Goal: Information Seeking & Learning: Learn about a topic

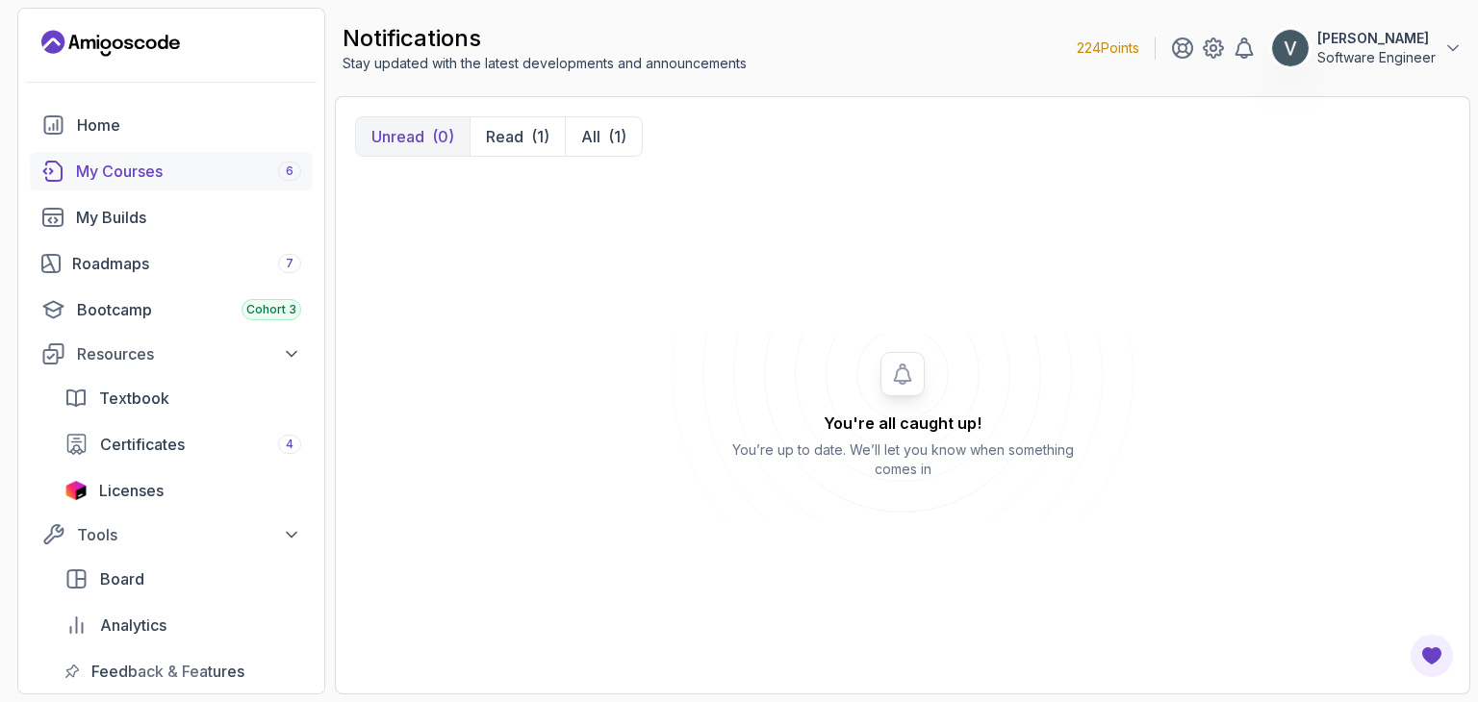
click at [192, 174] on div "My Courses 6" at bounding box center [188, 171] width 225 height 23
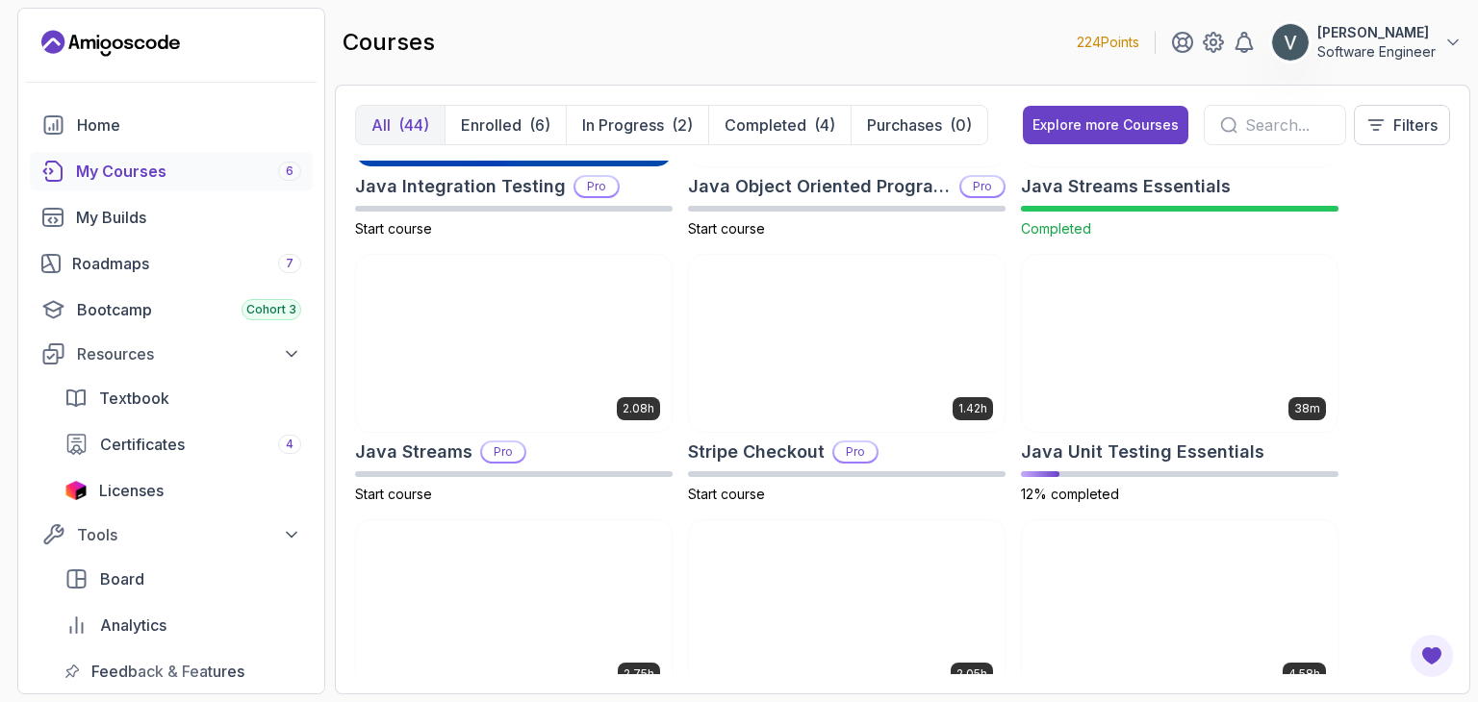
scroll to position [1765, 0]
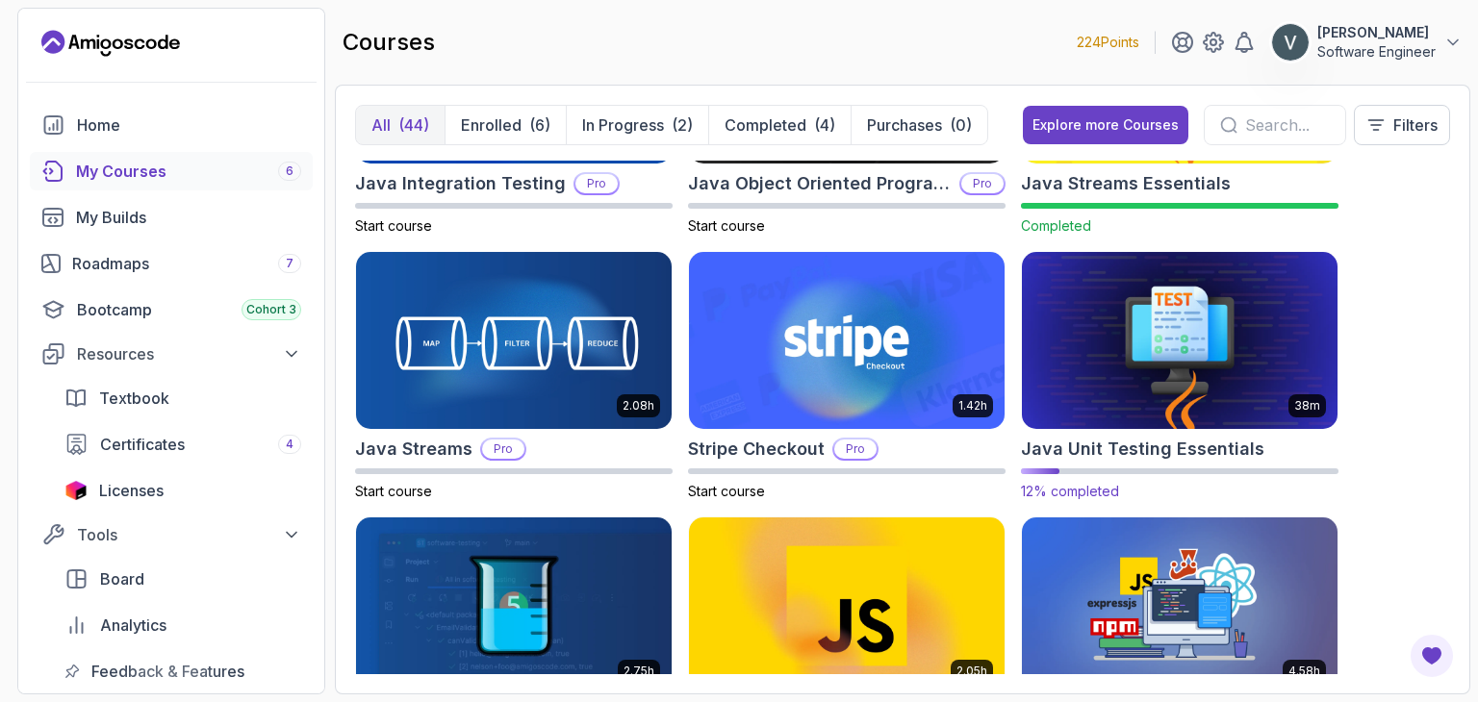
drag, startPoint x: 1027, startPoint y: 298, endPoint x: 1306, endPoint y: 316, distance: 278.6
click at [1306, 316] on img at bounding box center [1179, 341] width 331 height 186
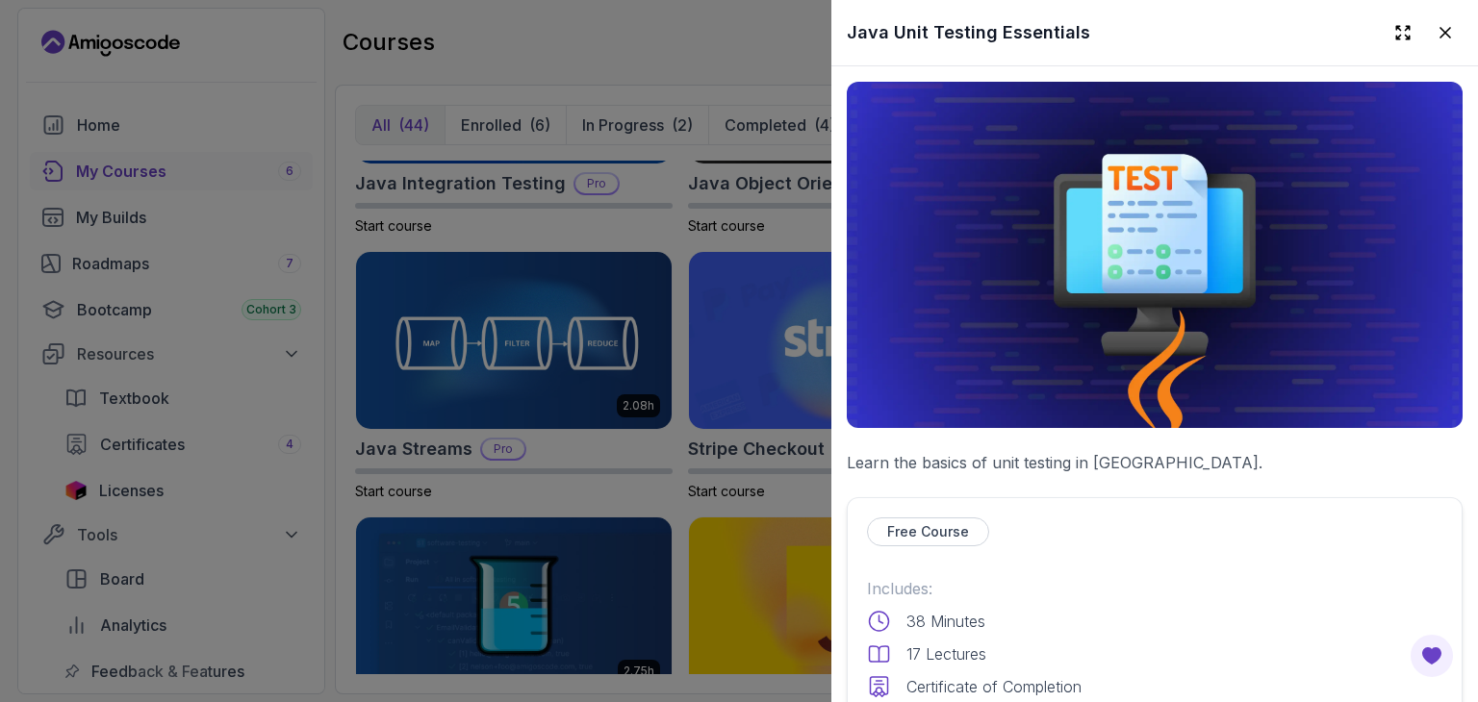
click at [930, 528] on p "Free Course" at bounding box center [928, 531] width 82 height 19
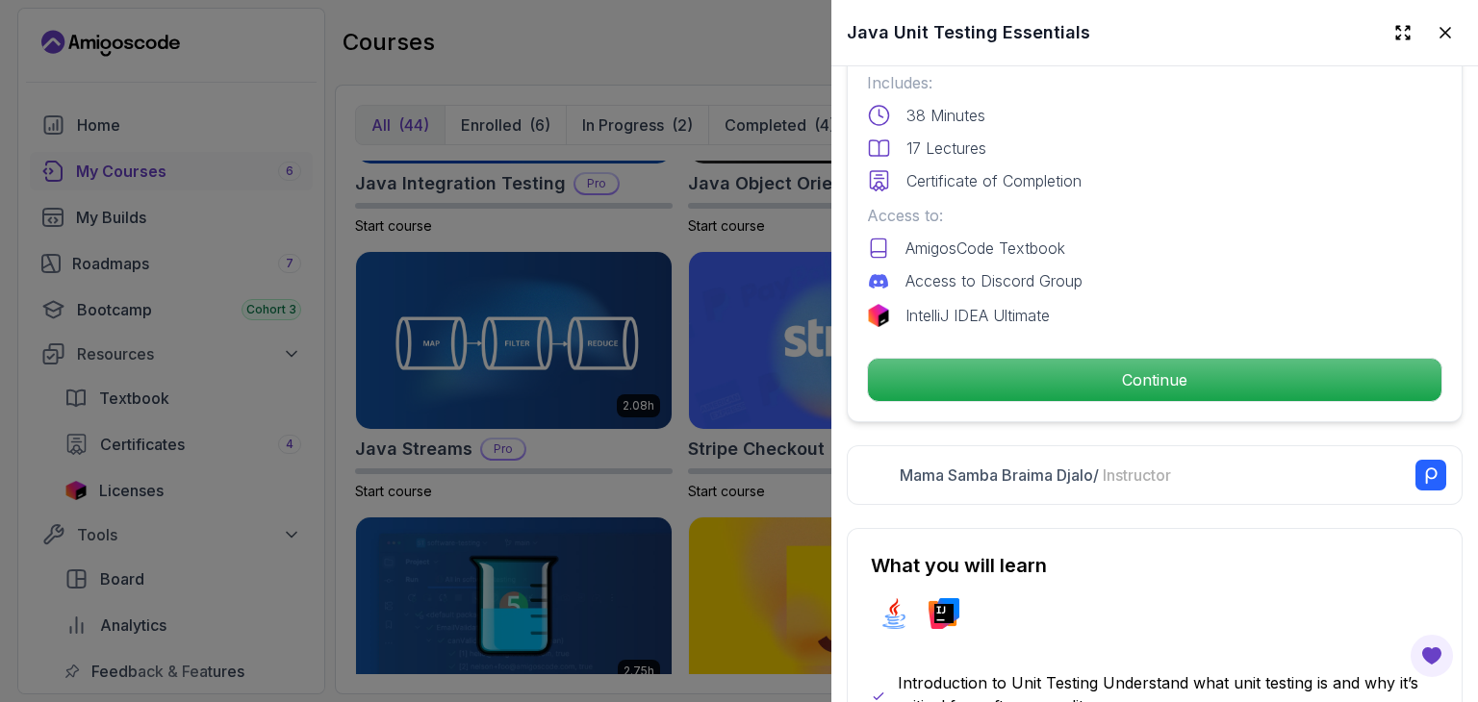
scroll to position [546, 0]
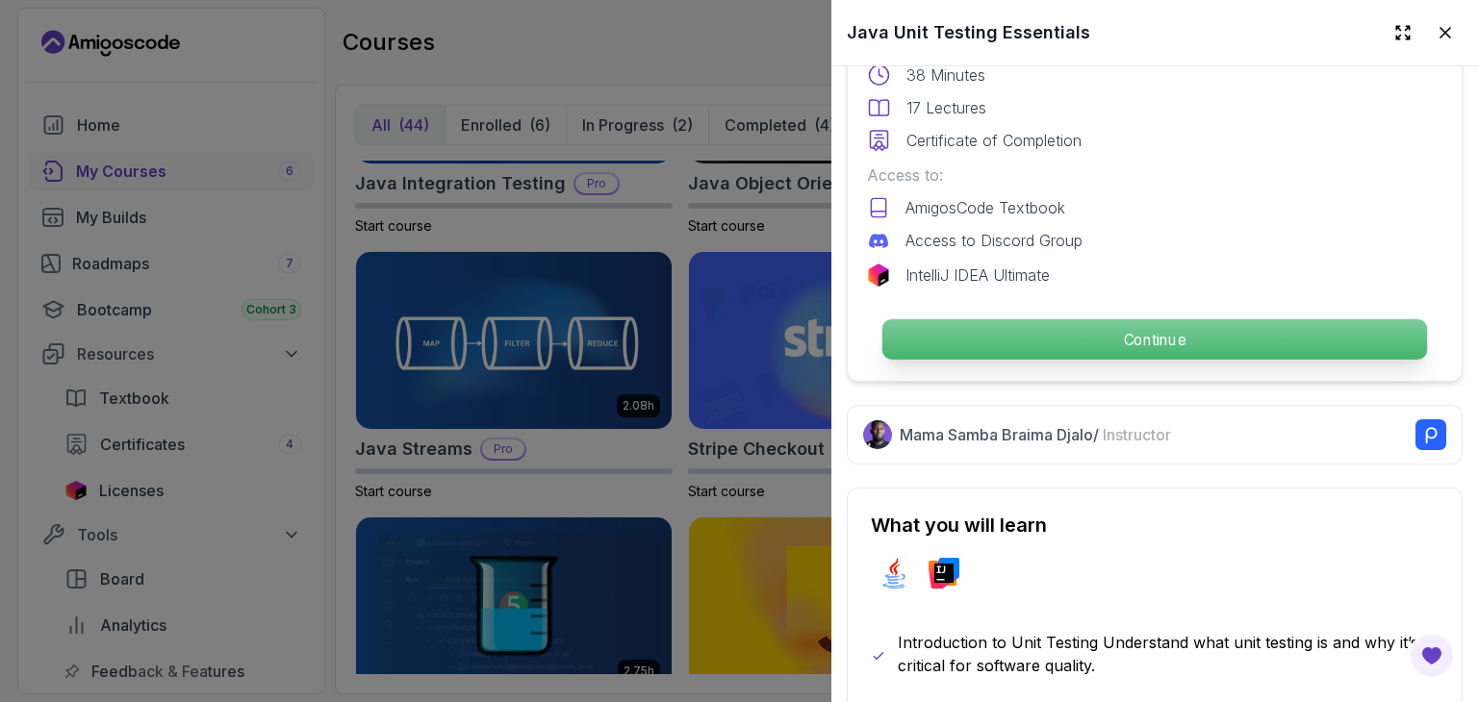
click at [1018, 336] on p "Continue" at bounding box center [1154, 339] width 545 height 40
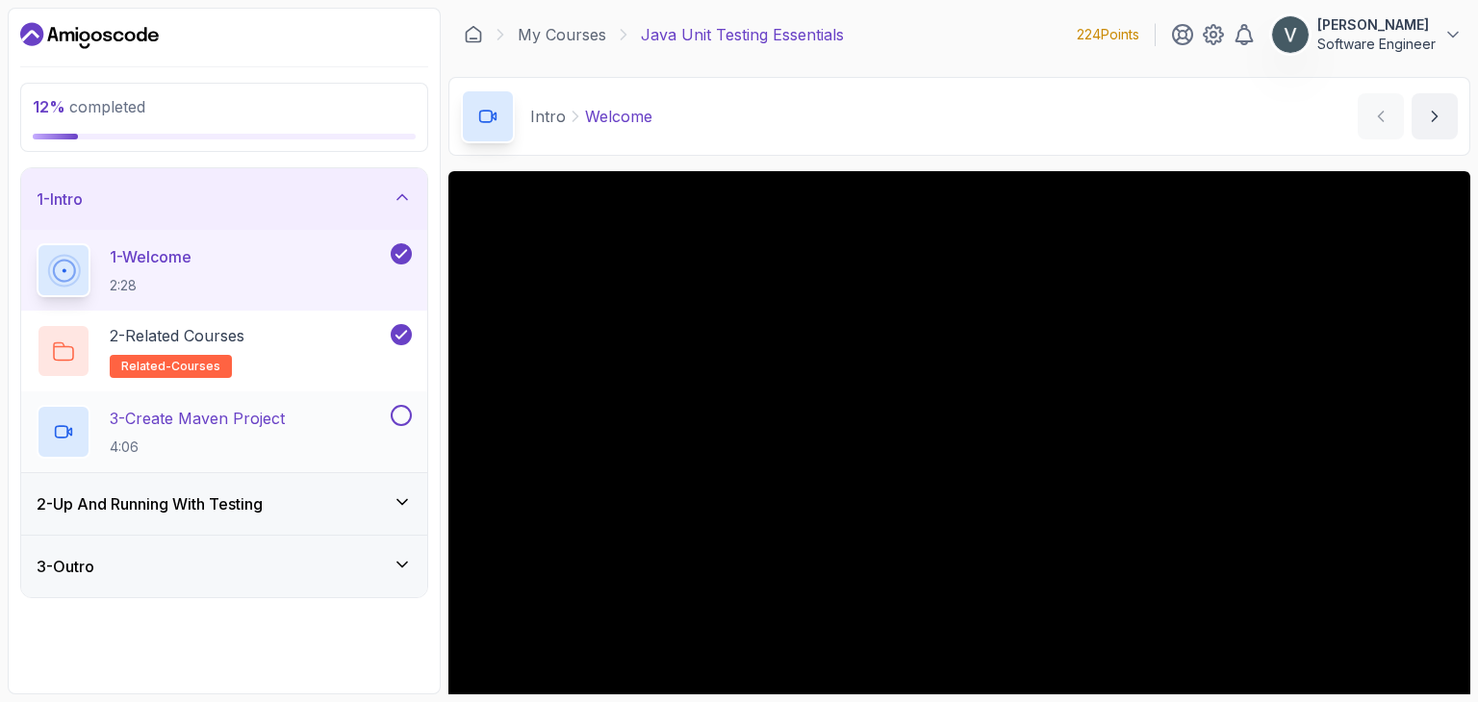
click at [155, 422] on p "3 - Create Maven Project" at bounding box center [197, 418] width 175 height 23
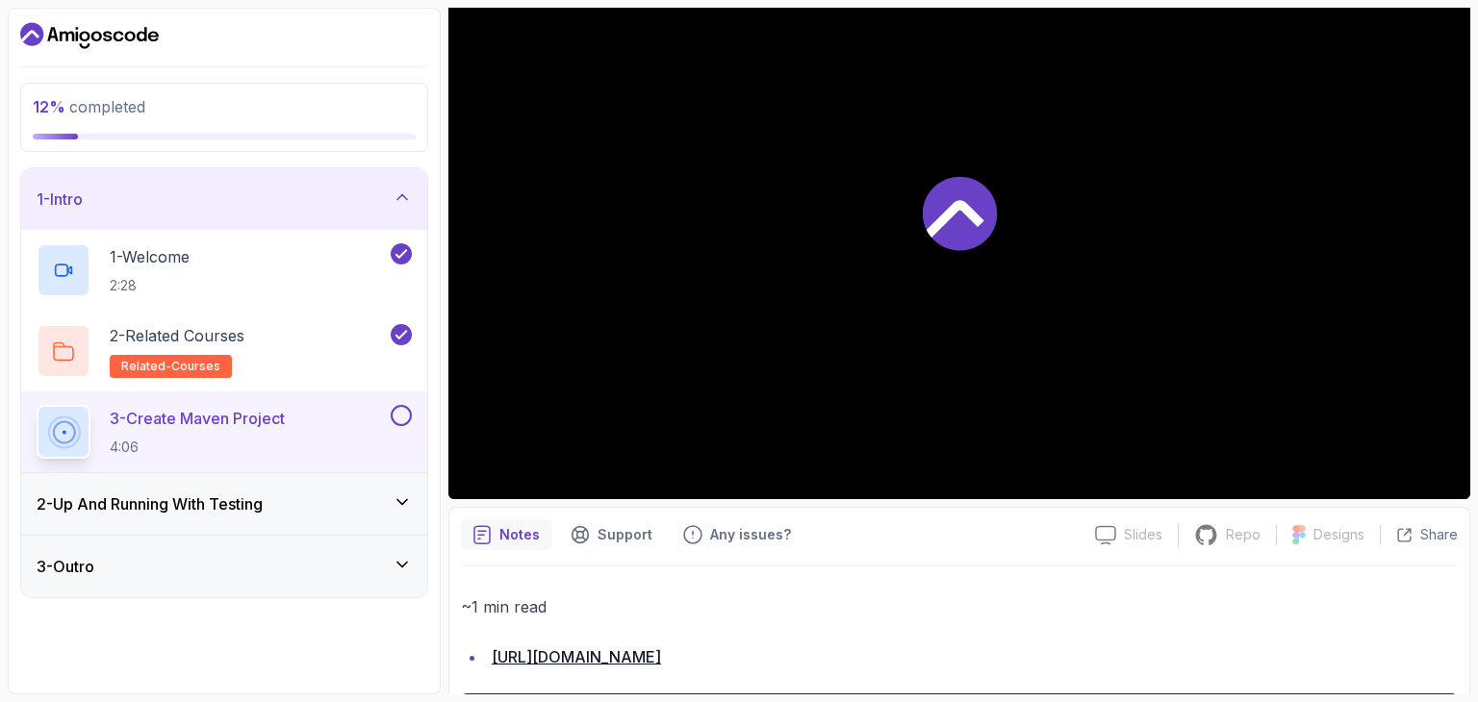
scroll to position [253, 0]
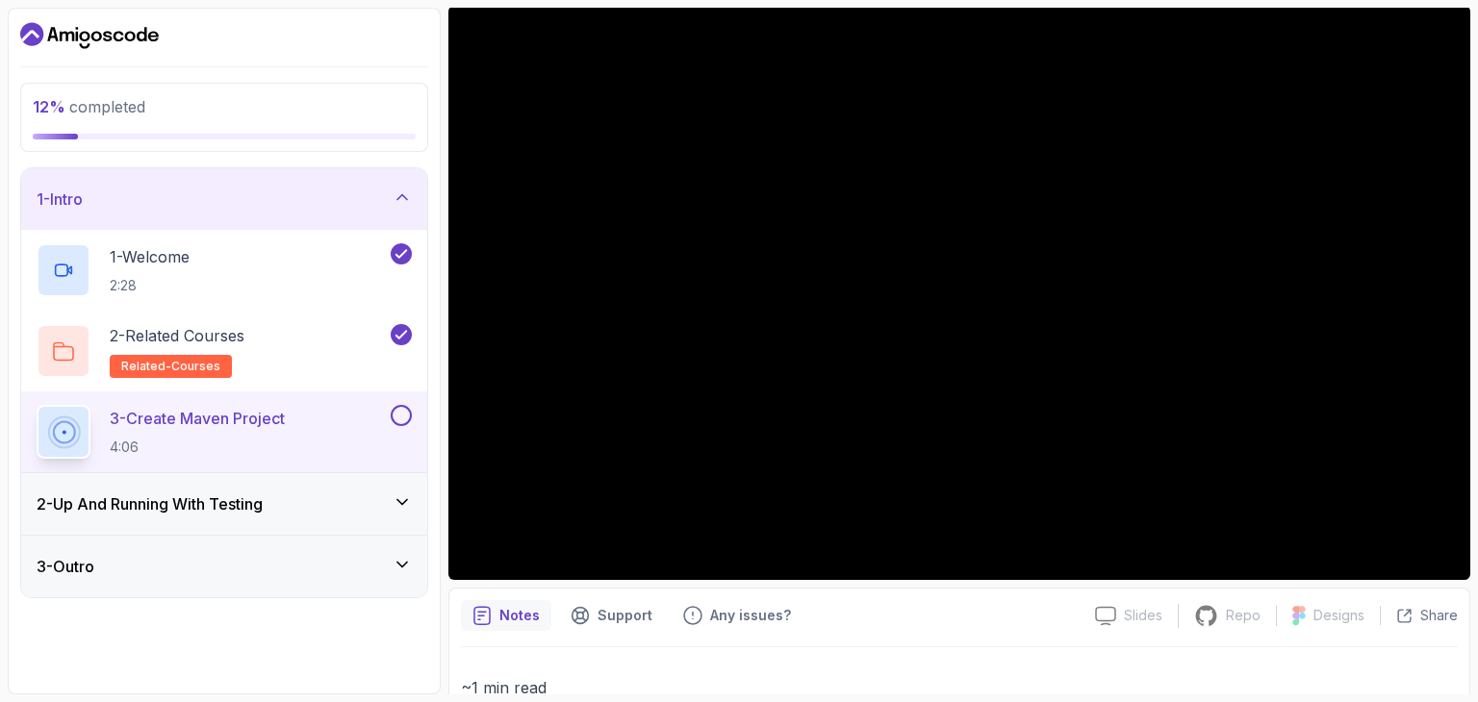
scroll to position [165, 0]
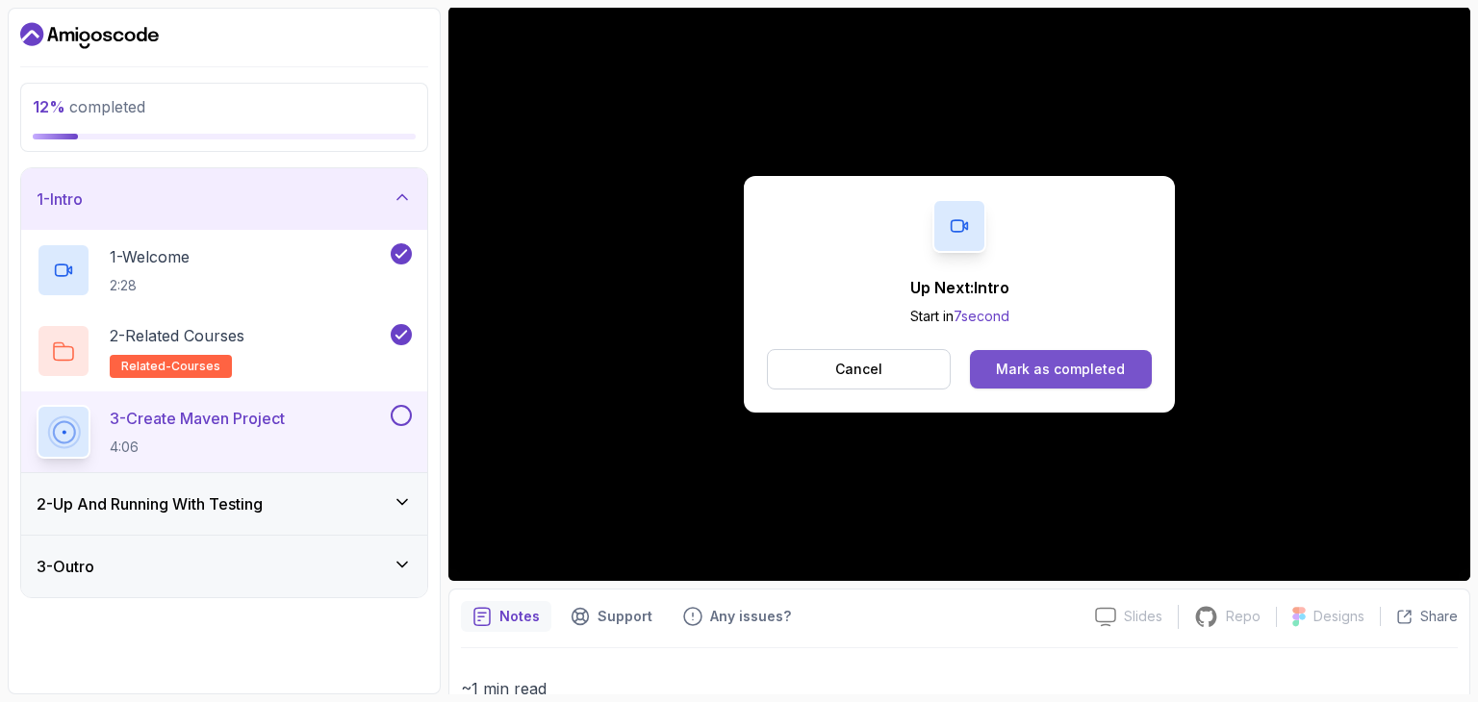
click at [1059, 376] on div "Mark as completed" at bounding box center [1060, 369] width 129 height 19
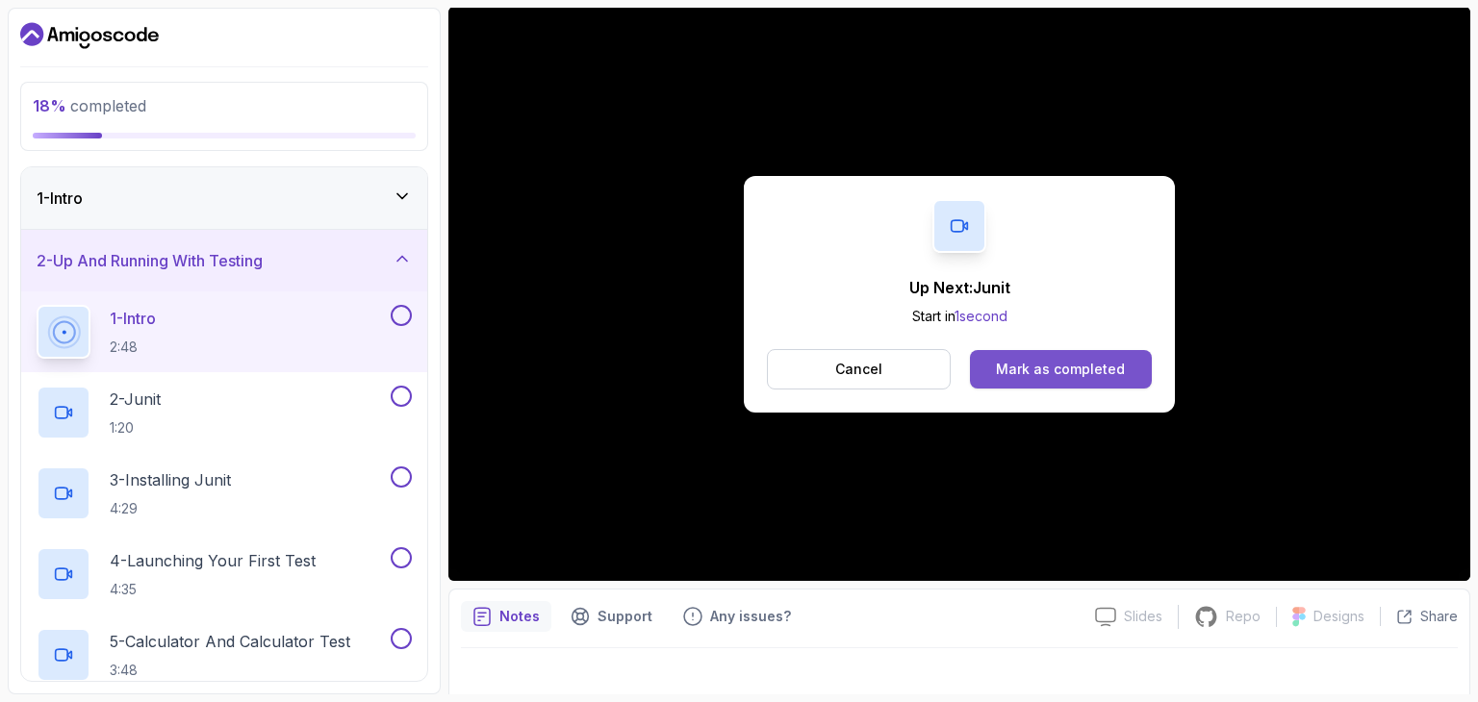
click at [1039, 368] on div "Mark as completed" at bounding box center [1060, 369] width 129 height 19
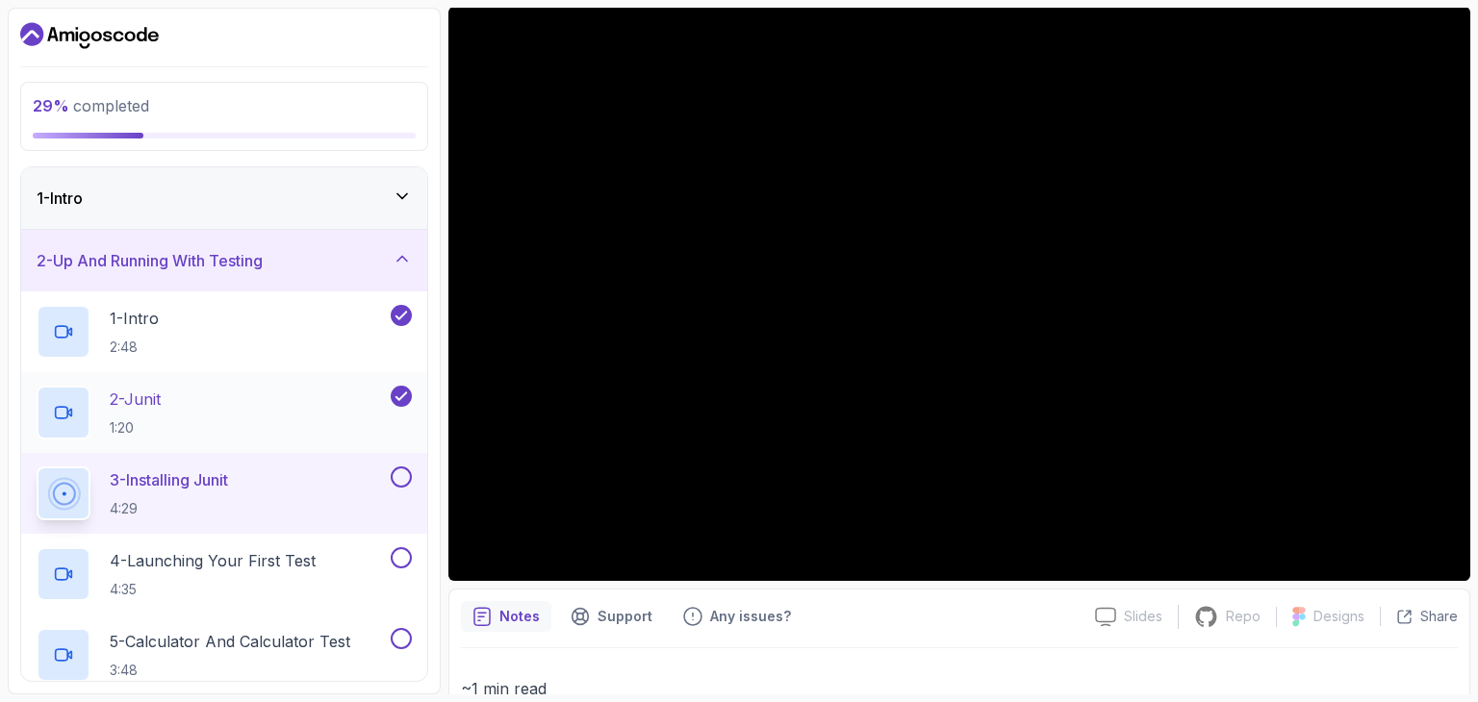
click at [285, 391] on div "2 - Junit 1:20" at bounding box center [212, 413] width 350 height 54
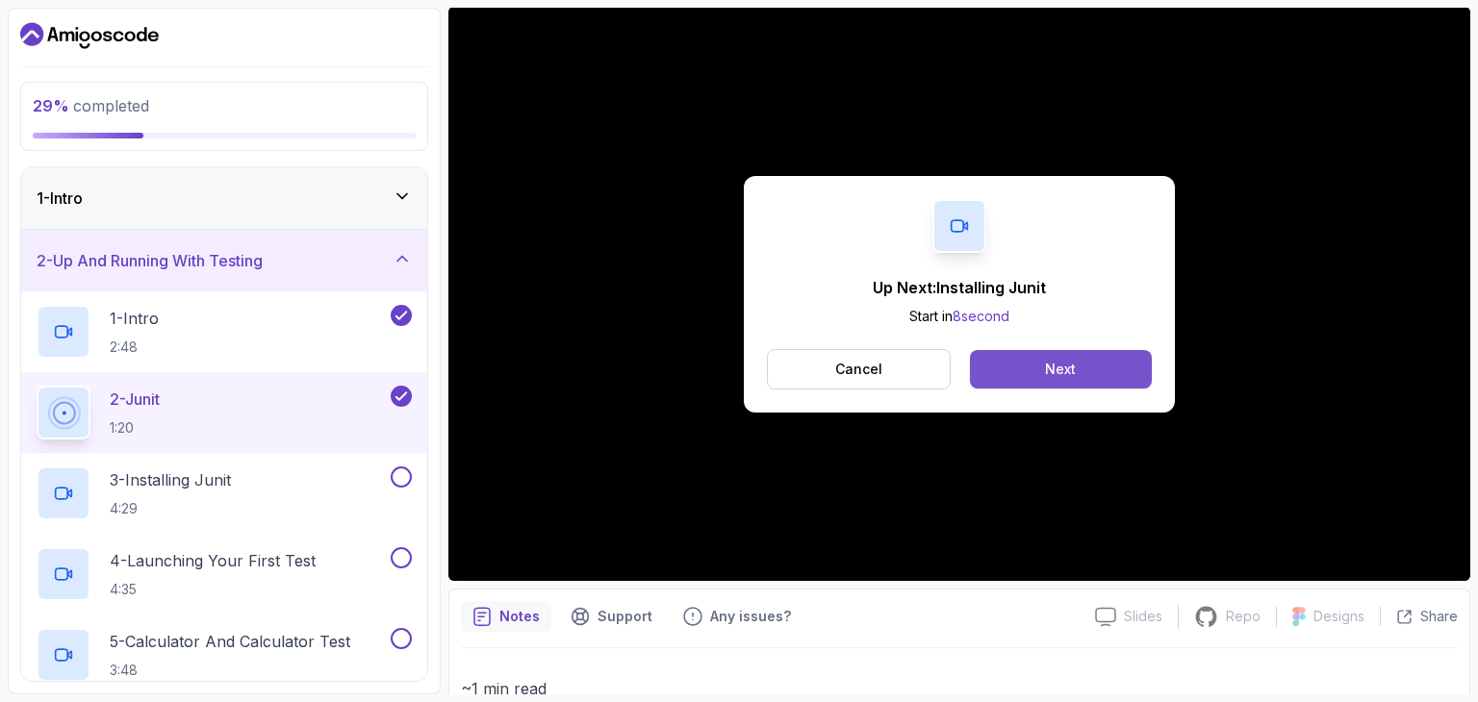
click at [1066, 363] on div "Next" at bounding box center [1060, 369] width 31 height 19
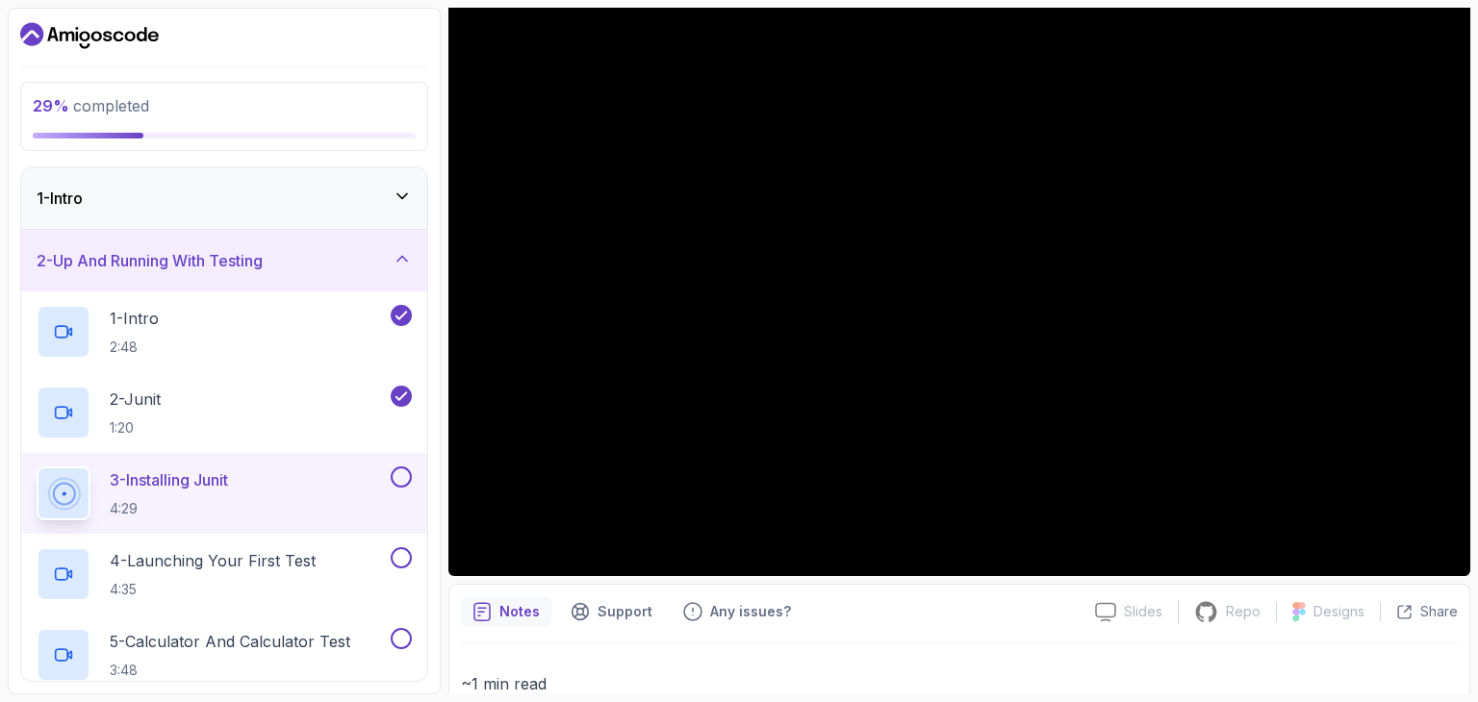
scroll to position [171, 0]
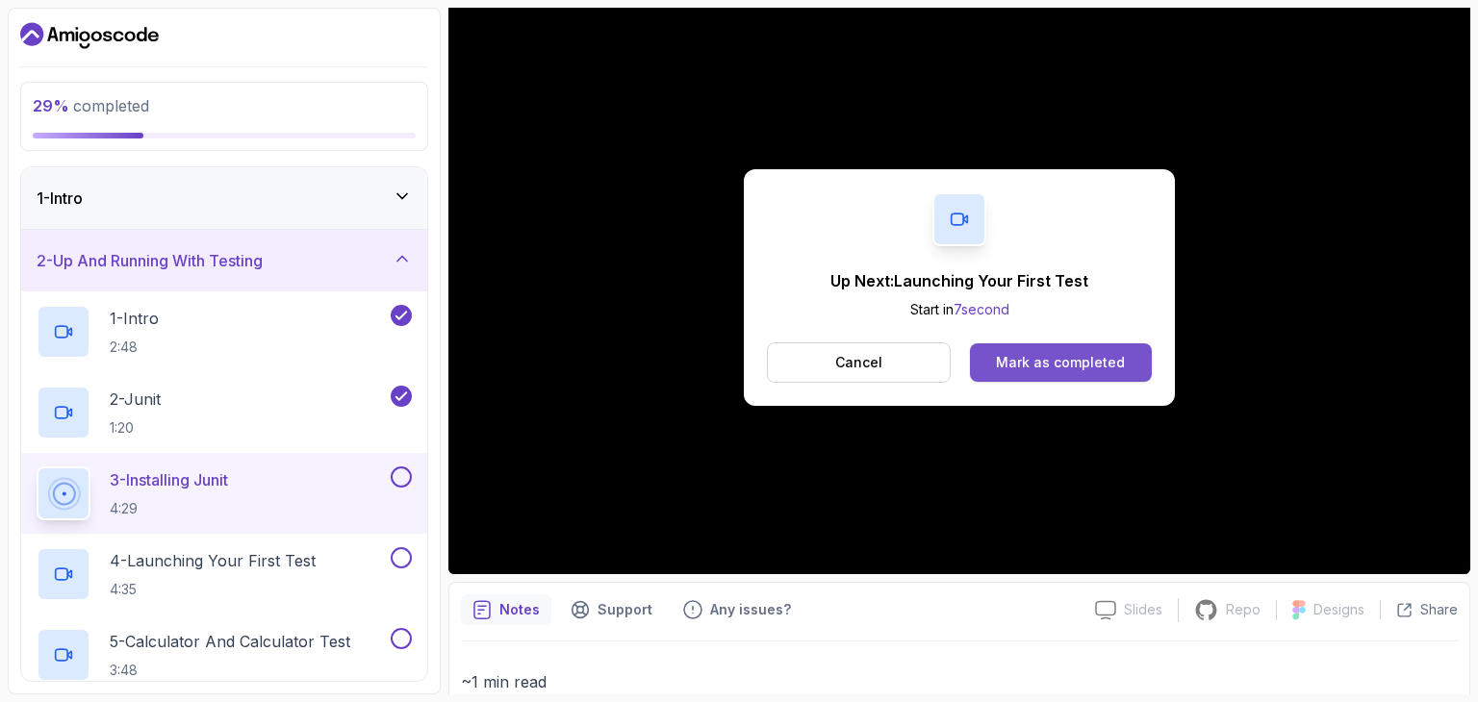
click at [1060, 353] on div "Mark as completed" at bounding box center [1060, 362] width 129 height 19
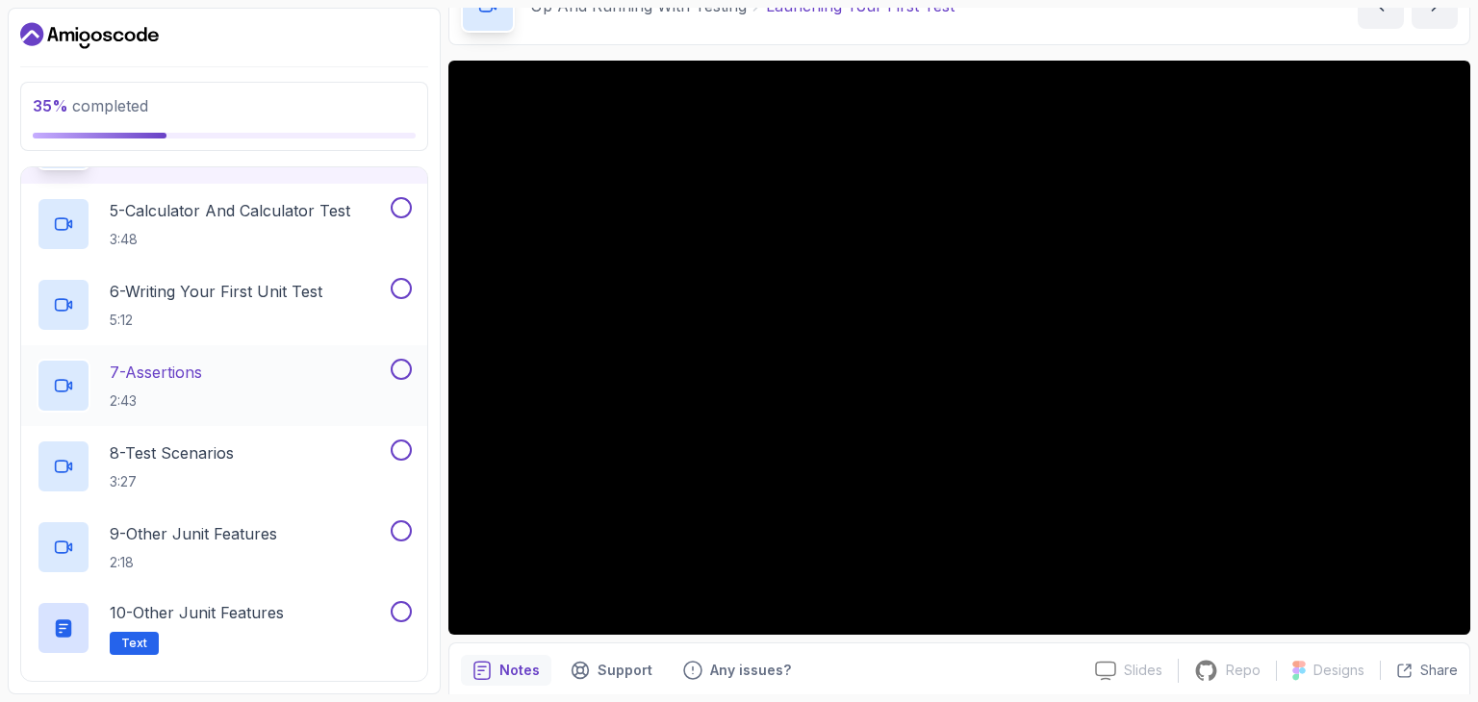
scroll to position [419, 0]
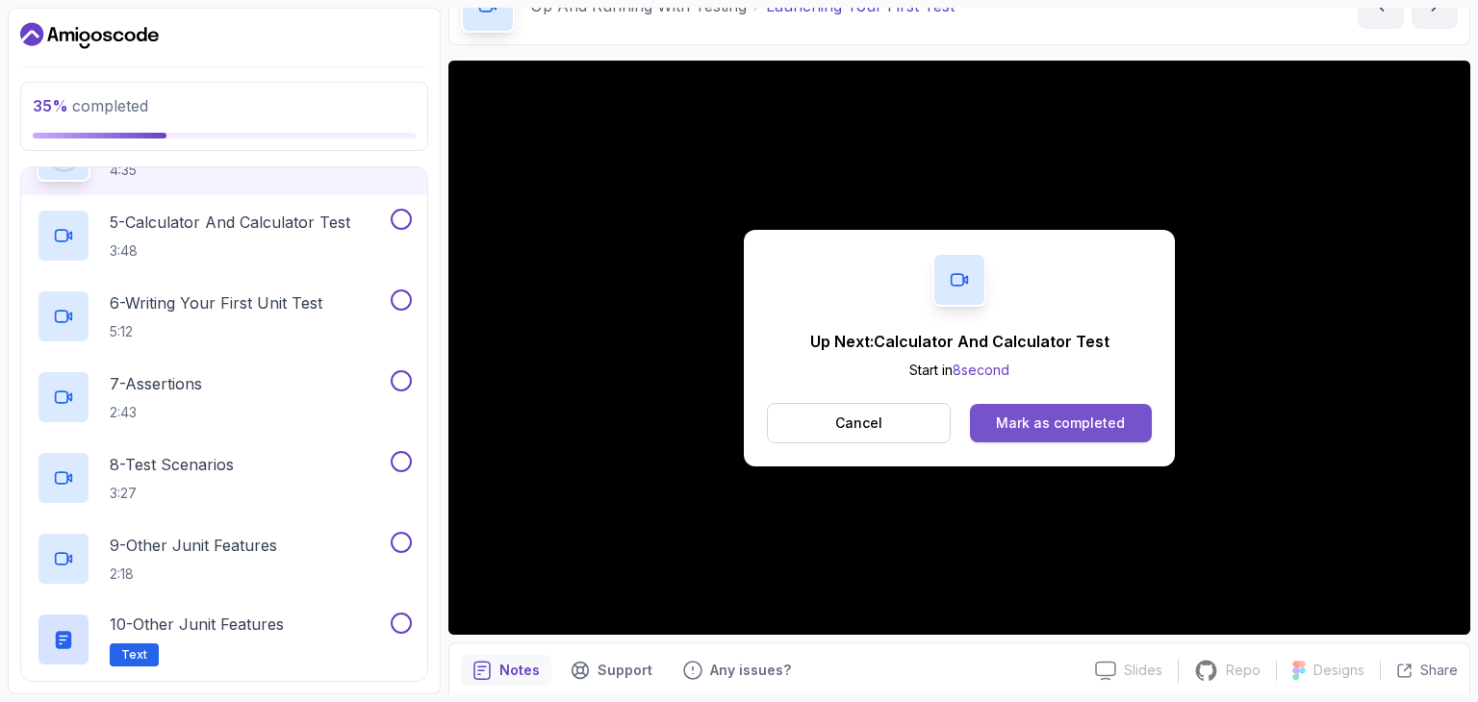
click at [1040, 419] on div "Mark as completed" at bounding box center [1060, 423] width 129 height 19
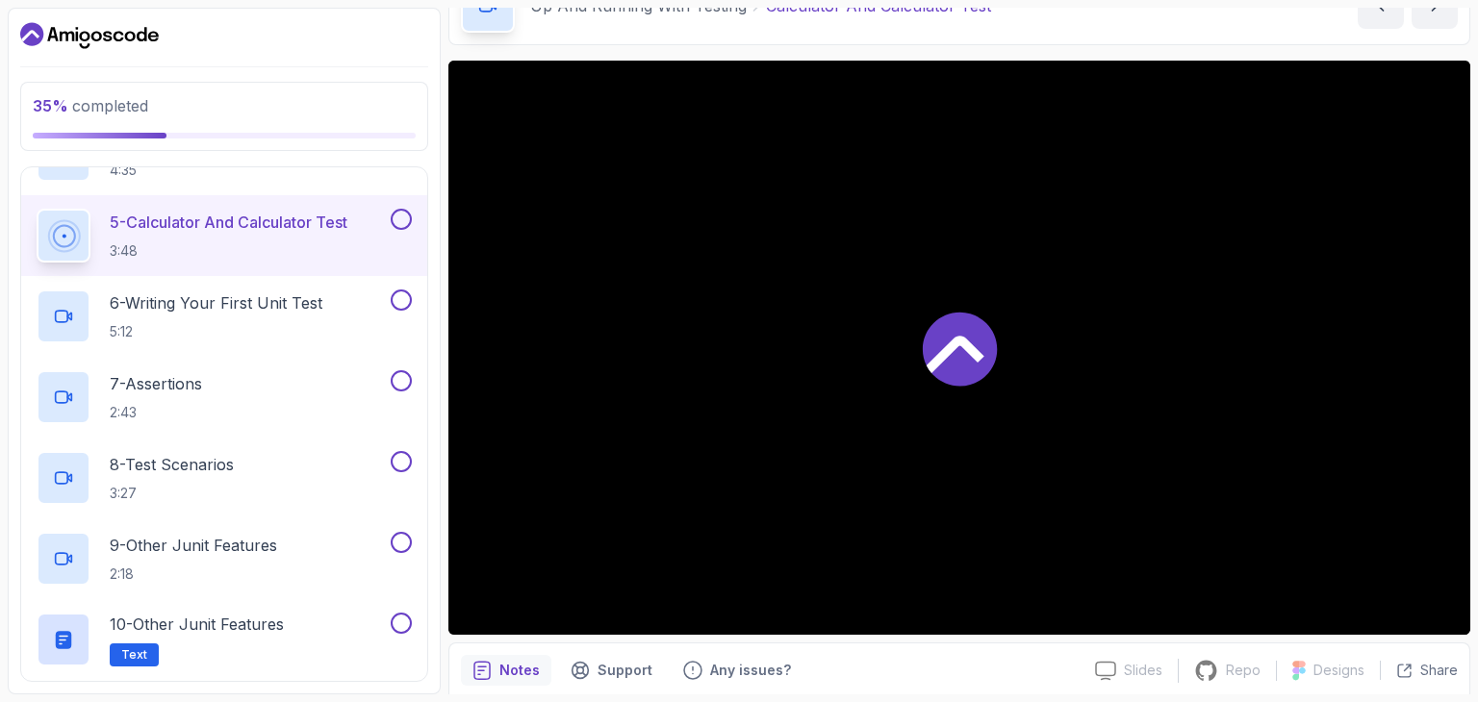
scroll to position [432, 0]
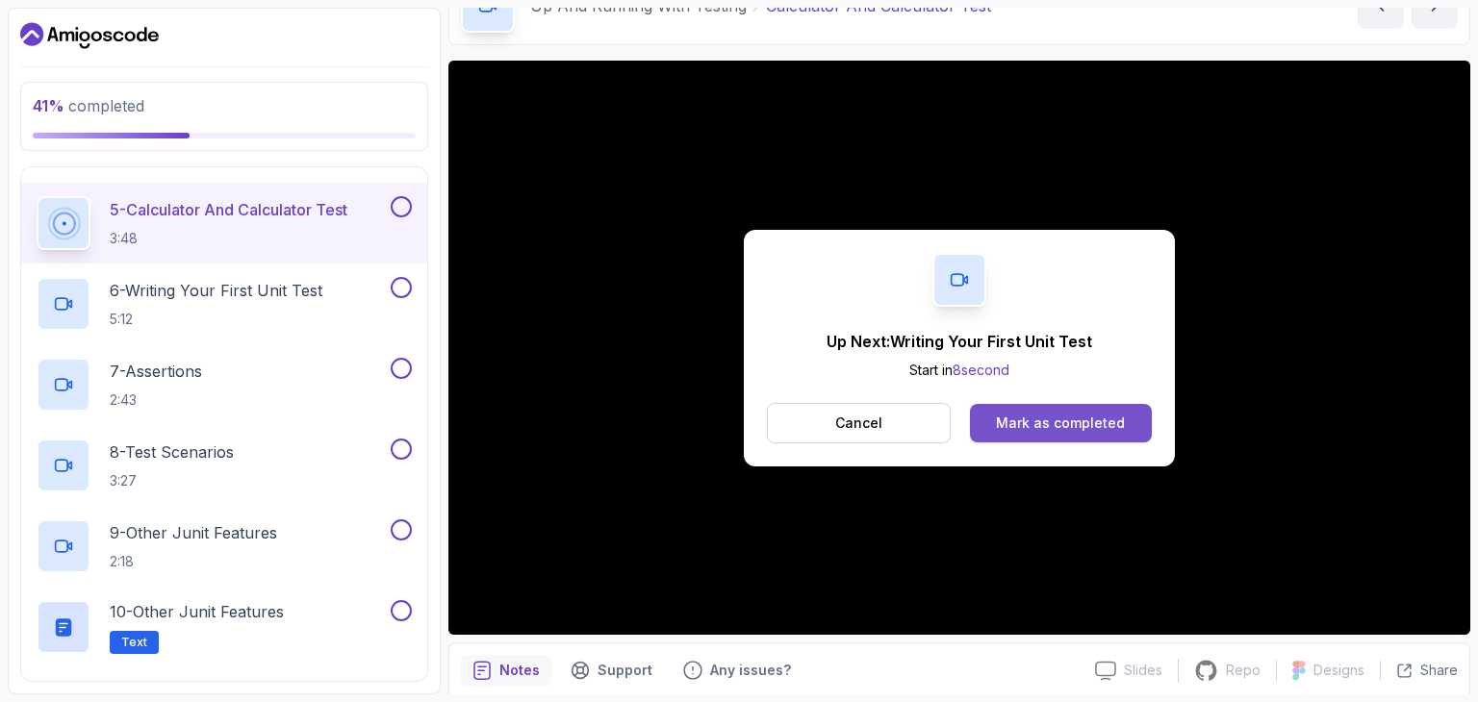
click at [1070, 432] on div "Mark as completed" at bounding box center [1060, 423] width 129 height 19
